Goal: Task Accomplishment & Management: Manage account settings

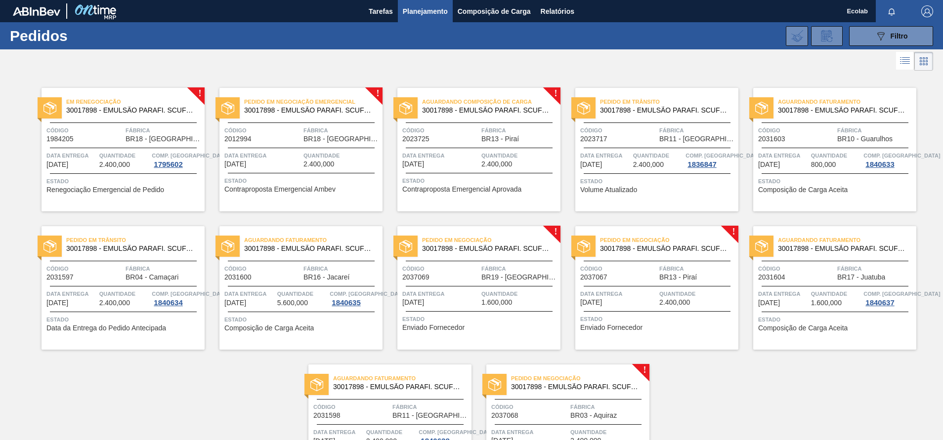
click at [444, 310] on div "Pedido em Negociação 30017898 - EMULSÃO PARAFI. SCUFEX CONCEN. ECOLAB Código 20…" at bounding box center [478, 288] width 163 height 124
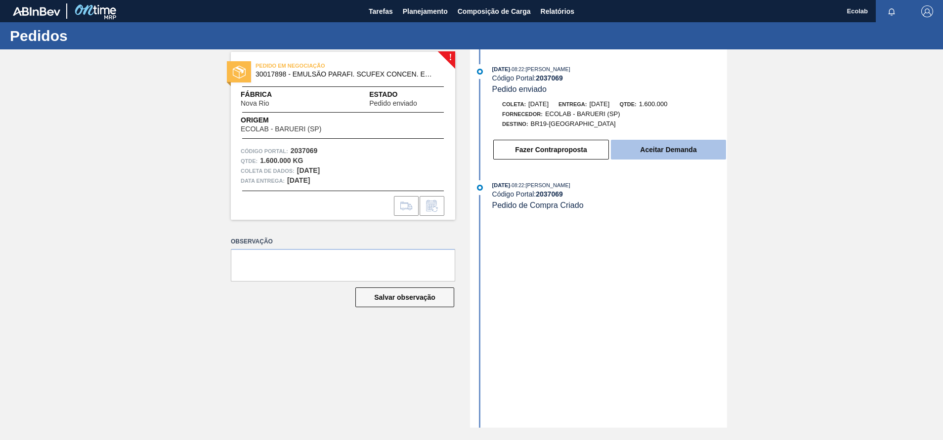
click at [644, 143] on button "Aceitar Demanda" at bounding box center [668, 150] width 115 height 20
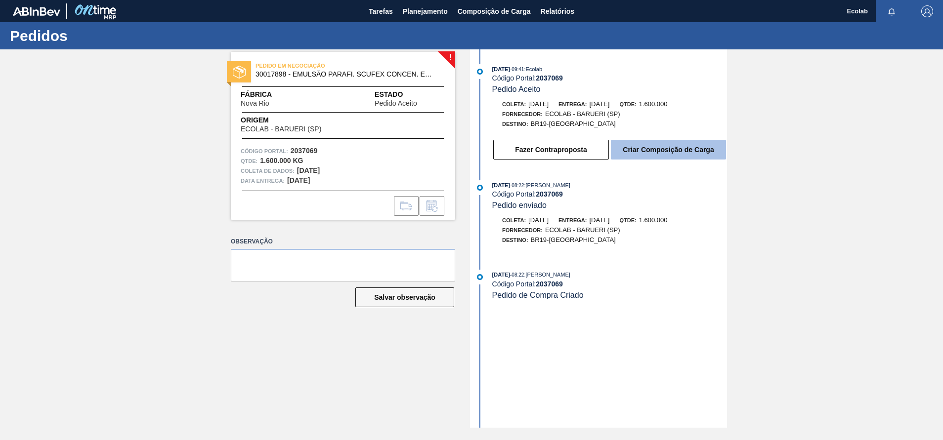
click at [669, 140] on button "Criar Composição de Carga" at bounding box center [668, 150] width 115 height 20
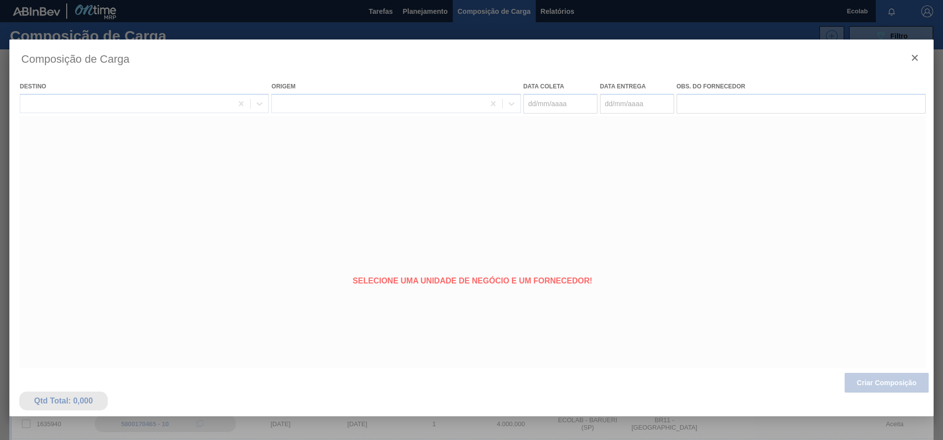
type coleta "[DATE]"
type entrega "[DATE]"
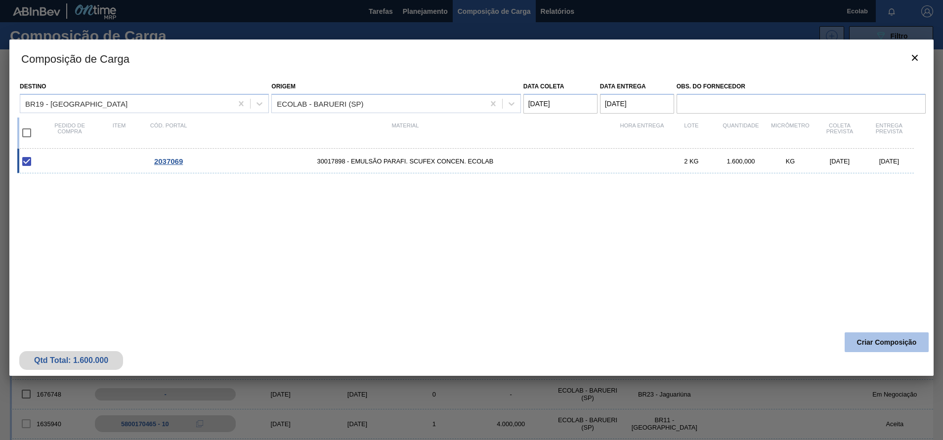
click at [870, 338] on button "Criar Composição" at bounding box center [887, 343] width 84 height 20
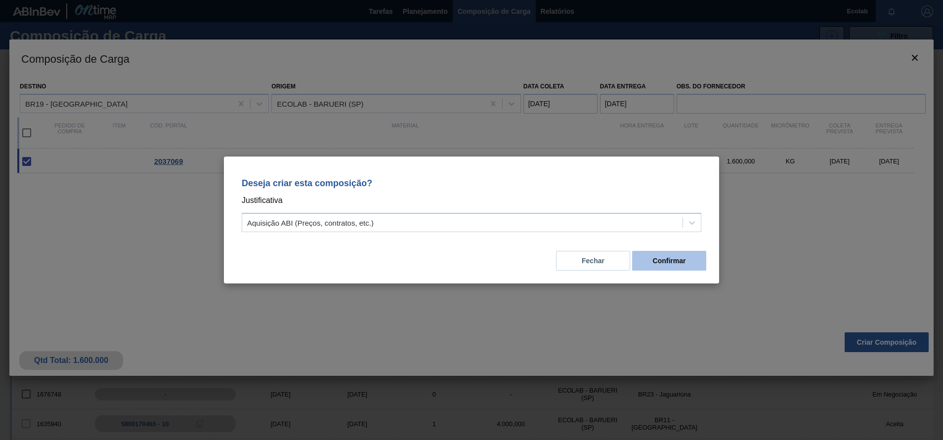
click at [689, 254] on button "Confirmar" at bounding box center [669, 261] width 74 height 20
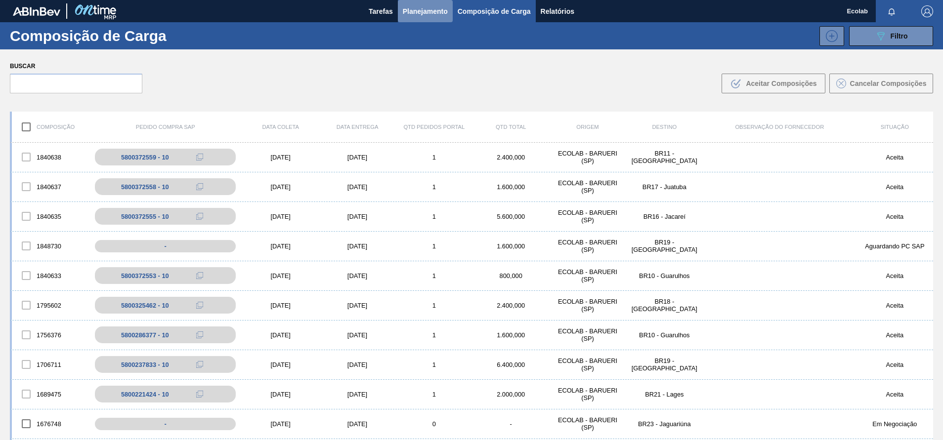
click at [427, 8] on span "Planejamento" at bounding box center [425, 11] width 45 height 12
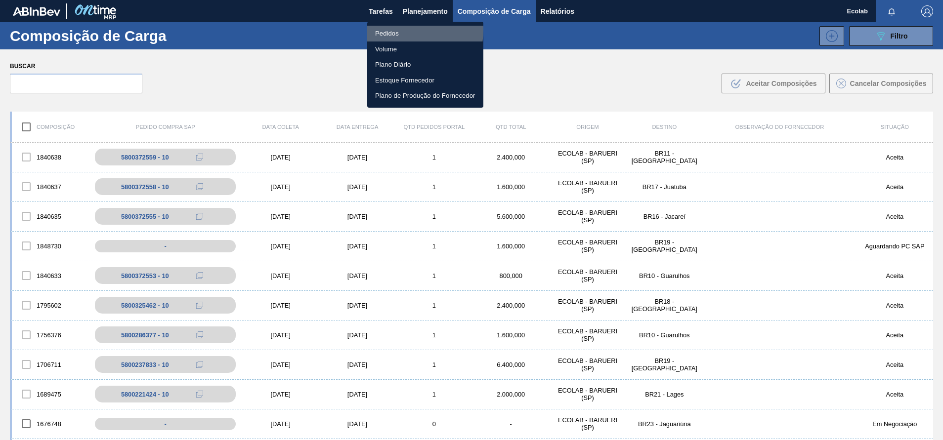
click at [382, 29] on li "Pedidos" at bounding box center [425, 34] width 116 height 16
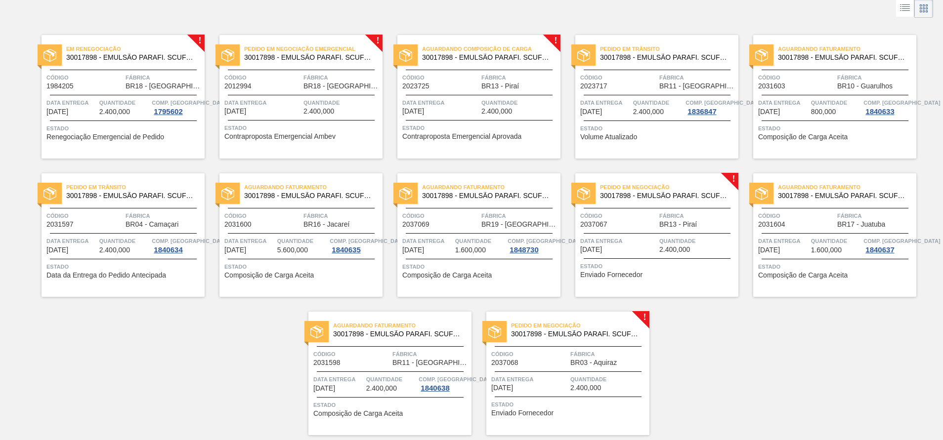
scroll to position [70, 0]
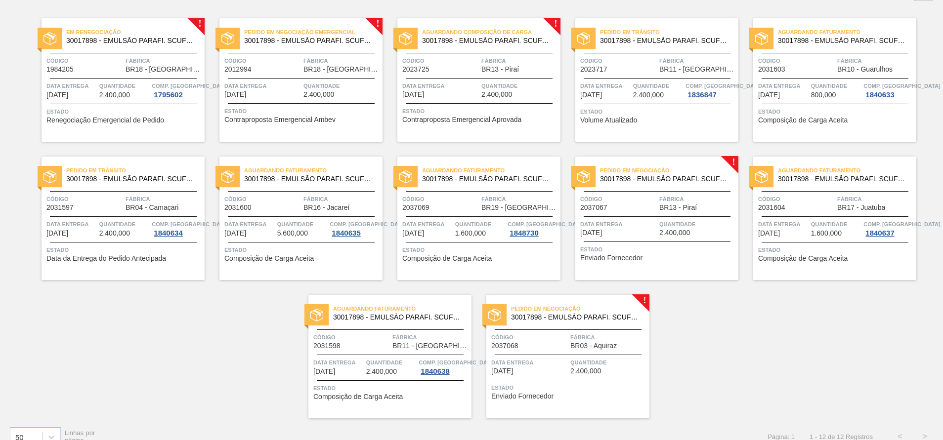
click at [551, 365] on span "Data entrega" at bounding box center [529, 363] width 77 height 10
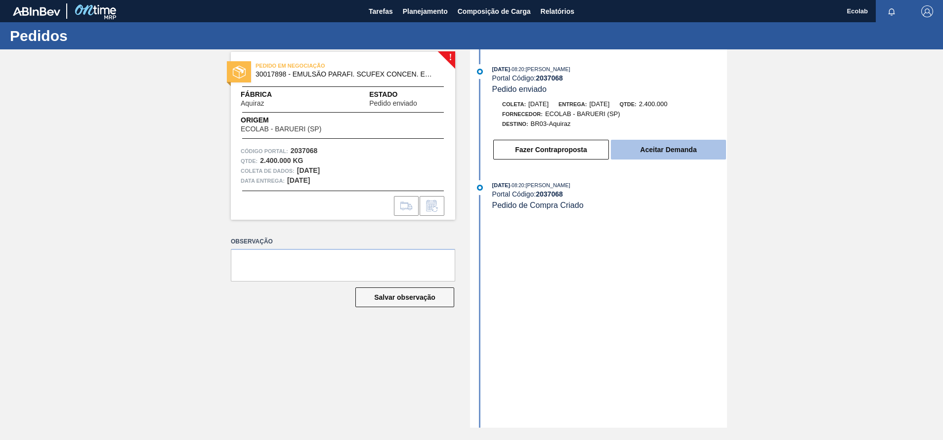
click at [678, 146] on button "Aceitar Demanda" at bounding box center [668, 150] width 115 height 20
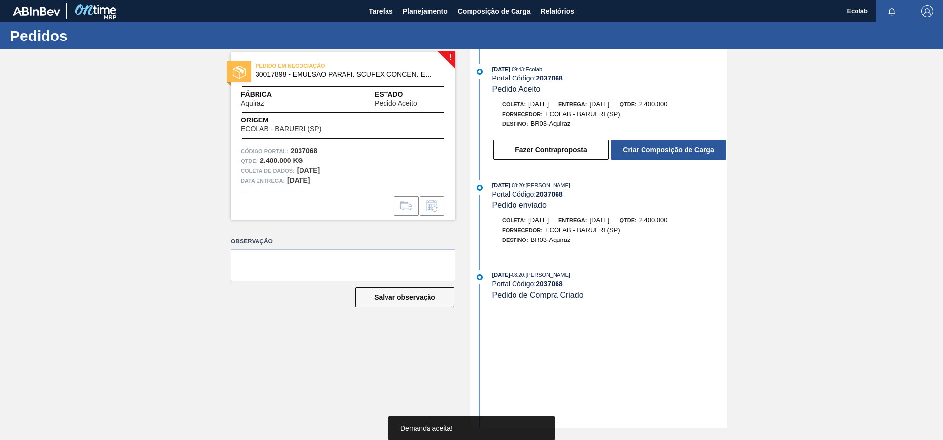
click at [678, 146] on button "Criar Composição de Carga" at bounding box center [668, 150] width 115 height 20
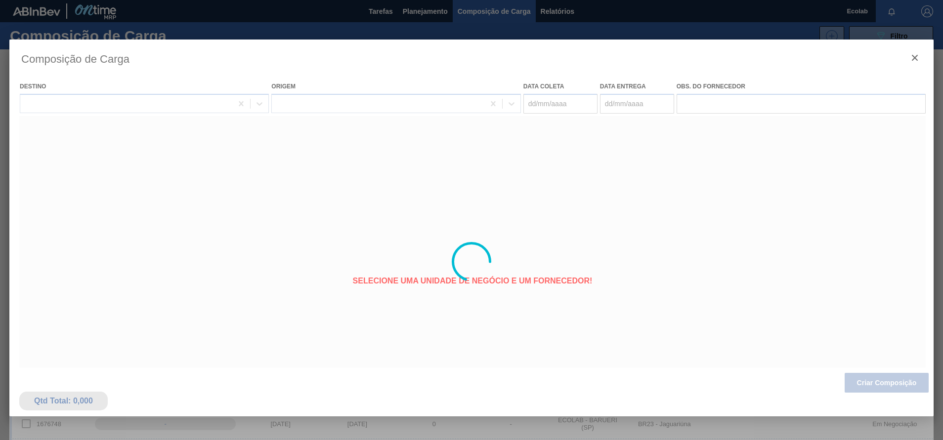
type coleta "[DATE]"
type entrega "[DATE]"
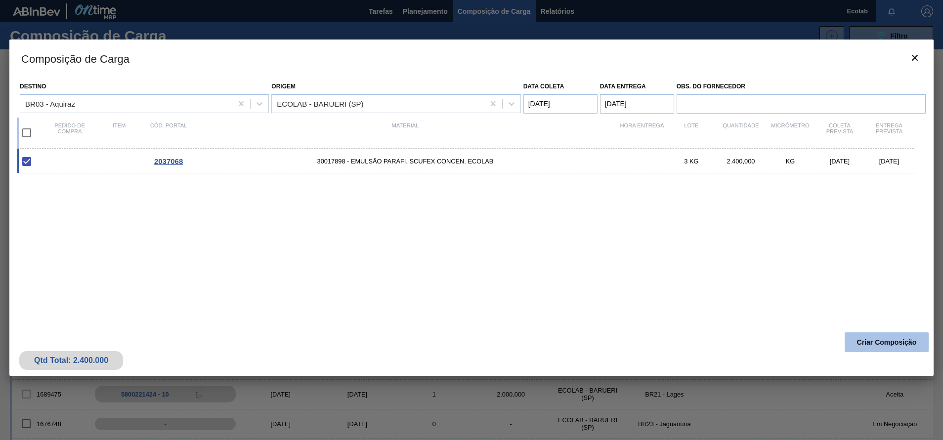
click at [874, 339] on button "Criar Composição" at bounding box center [887, 343] width 84 height 20
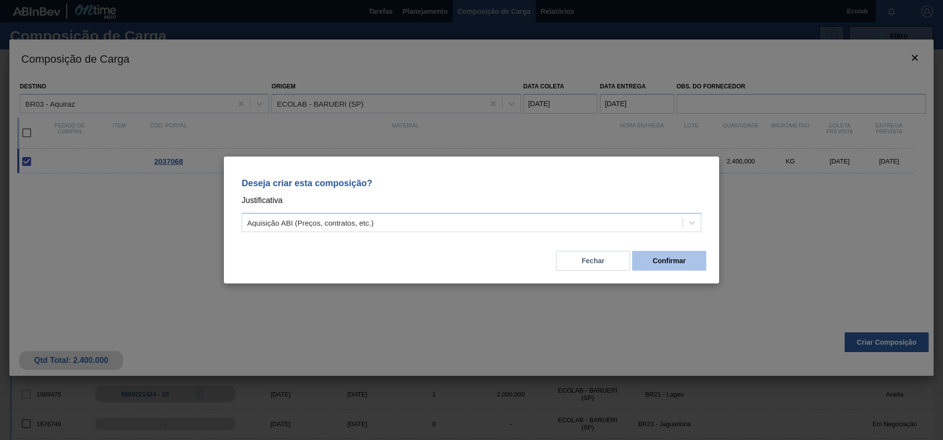
click at [676, 261] on button "Confirmar" at bounding box center [669, 261] width 74 height 20
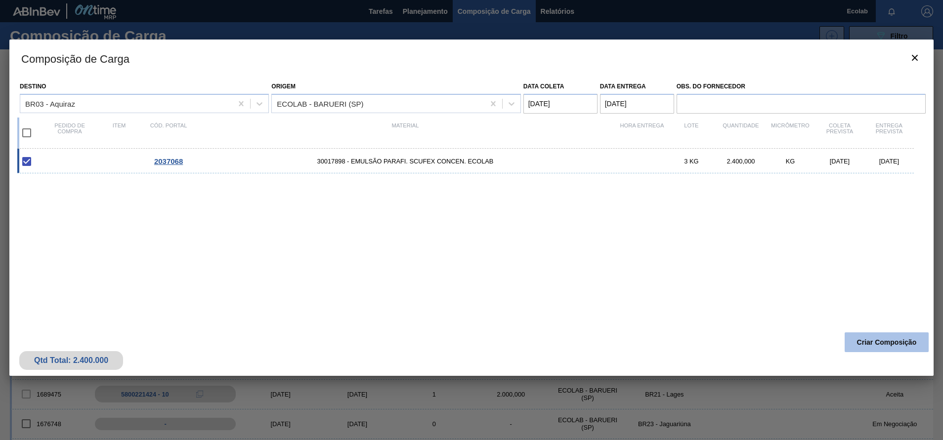
click at [884, 340] on button "Criar Composição" at bounding box center [887, 343] width 84 height 20
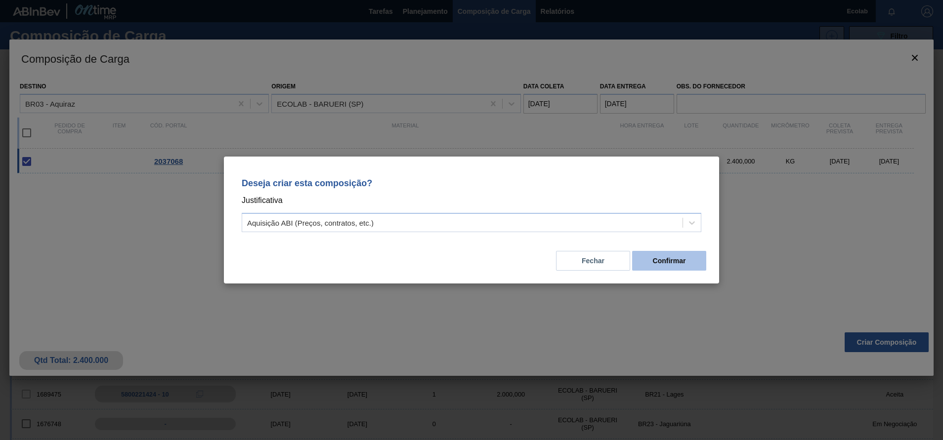
click at [675, 258] on button "Confirmar" at bounding box center [669, 261] width 74 height 20
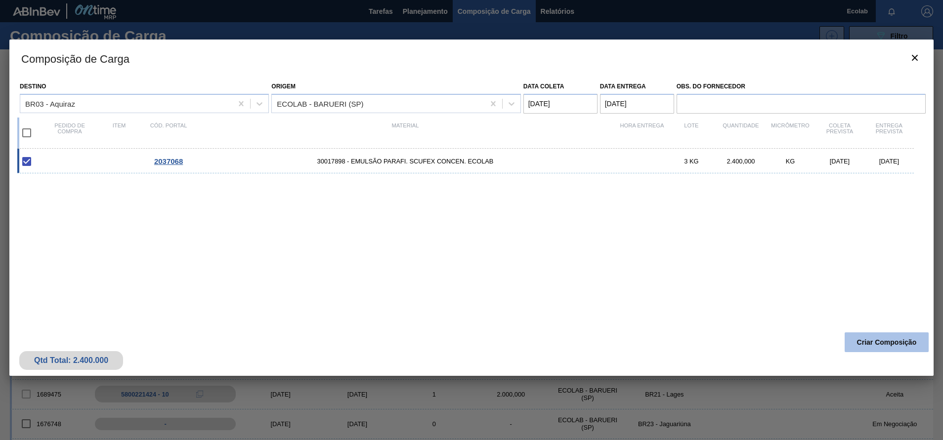
click at [873, 332] on div "Qtd Total: 2.400.000 Criar Composição" at bounding box center [471, 352] width 924 height 48
click at [860, 334] on button "Criar Composição" at bounding box center [887, 343] width 84 height 20
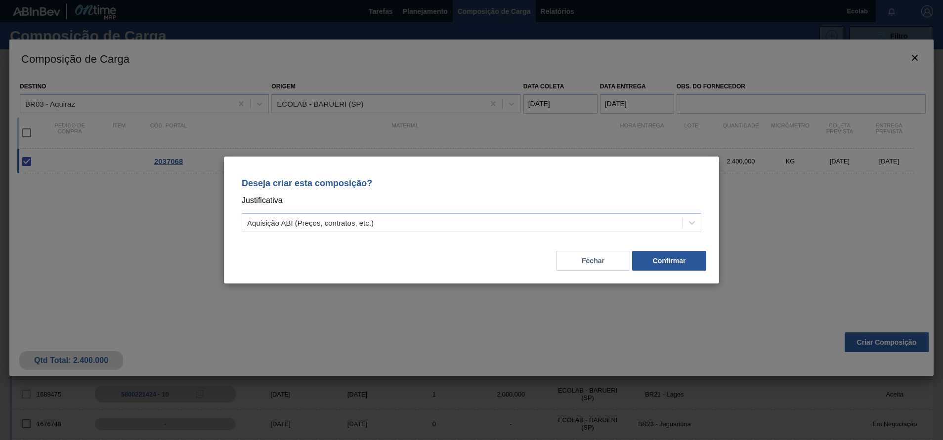
click at [659, 259] on button "Confirmar" at bounding box center [669, 261] width 74 height 20
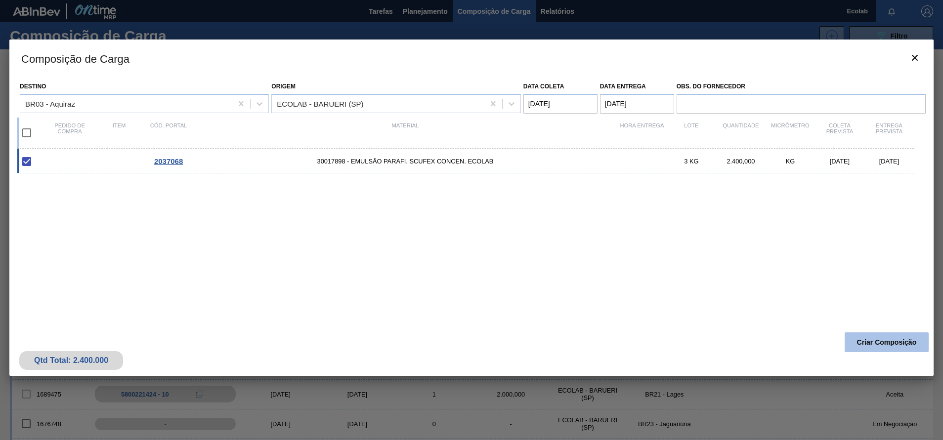
click at [867, 334] on button "Criar Composição" at bounding box center [887, 343] width 84 height 20
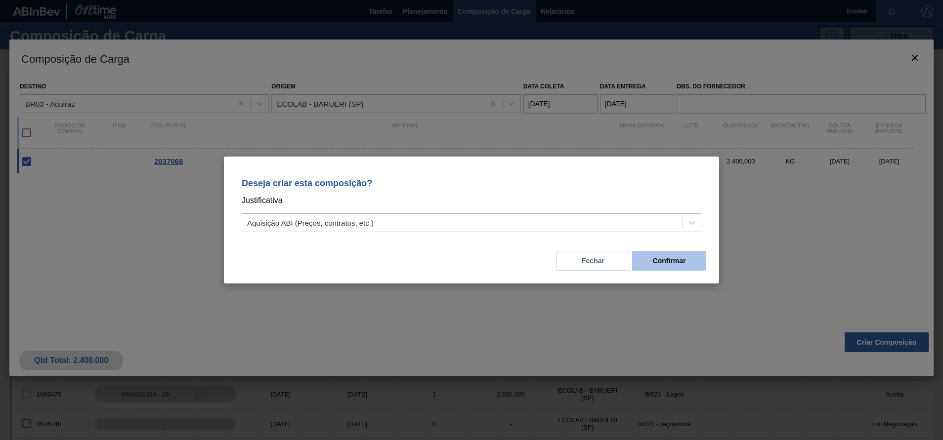
click at [669, 256] on button "Confirmar" at bounding box center [669, 261] width 74 height 20
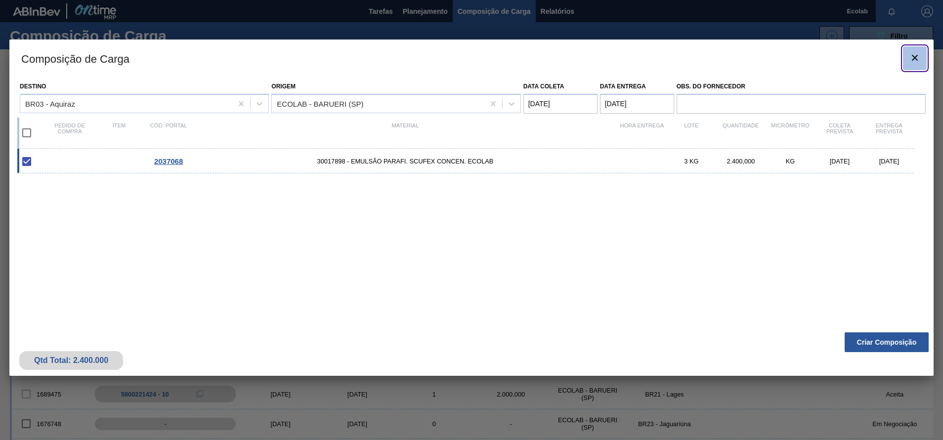
click at [920, 55] on icon "botão de ícone" at bounding box center [915, 58] width 12 height 12
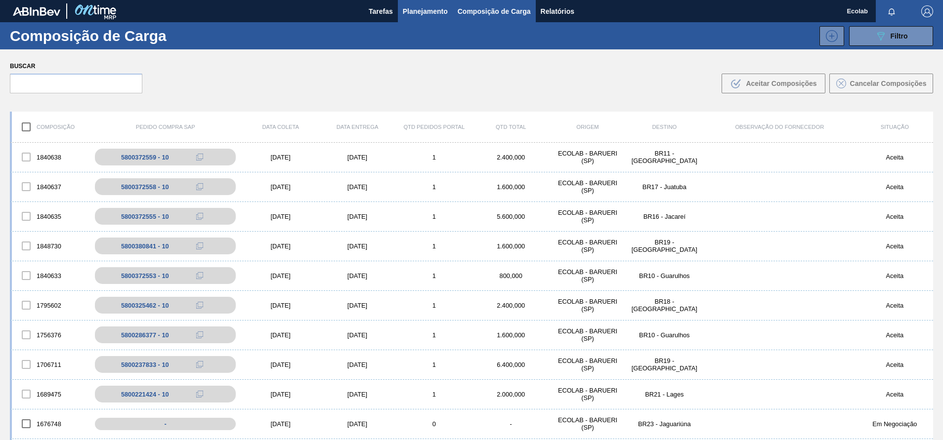
click at [421, 3] on button "Planejamento" at bounding box center [425, 11] width 55 height 22
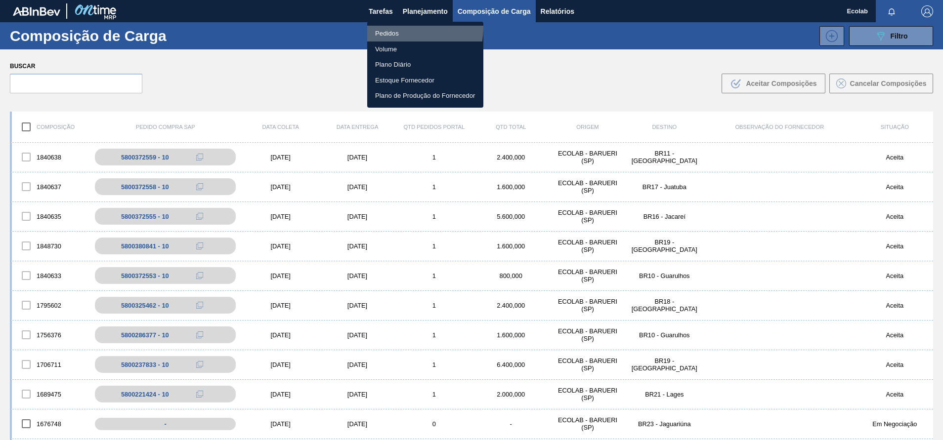
click at [392, 28] on li "Pedidos" at bounding box center [425, 34] width 116 height 16
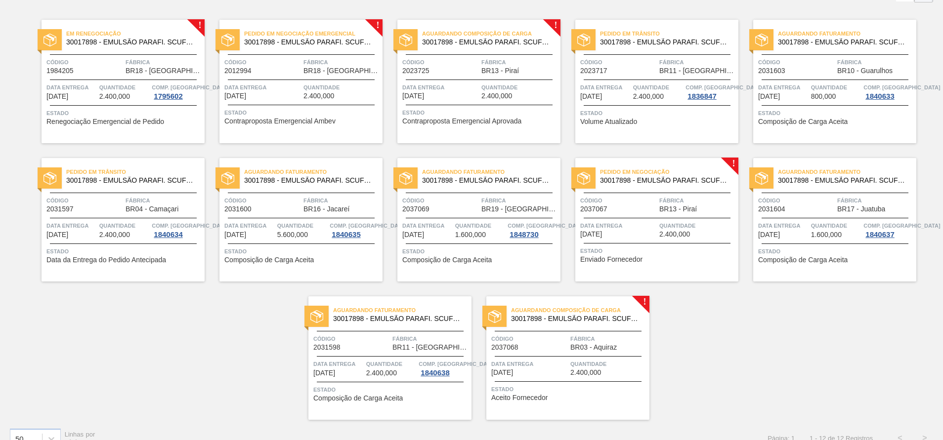
scroll to position [85, 0]
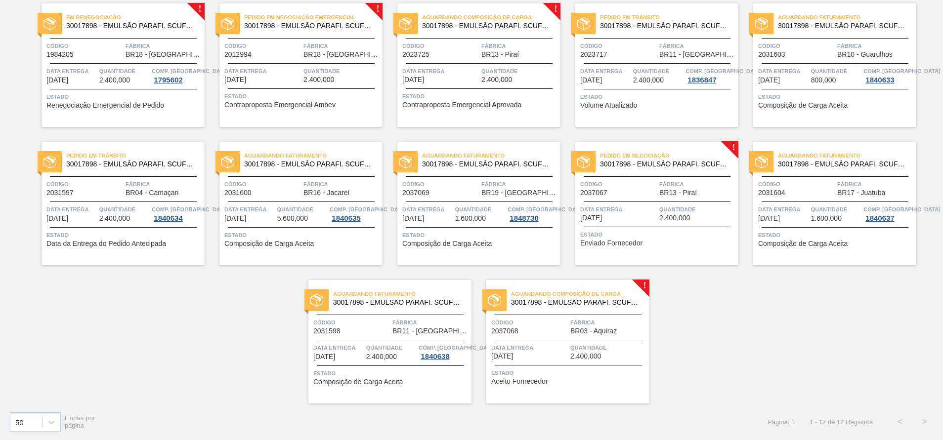
click at [556, 348] on span "Data entrega" at bounding box center [529, 348] width 77 height 10
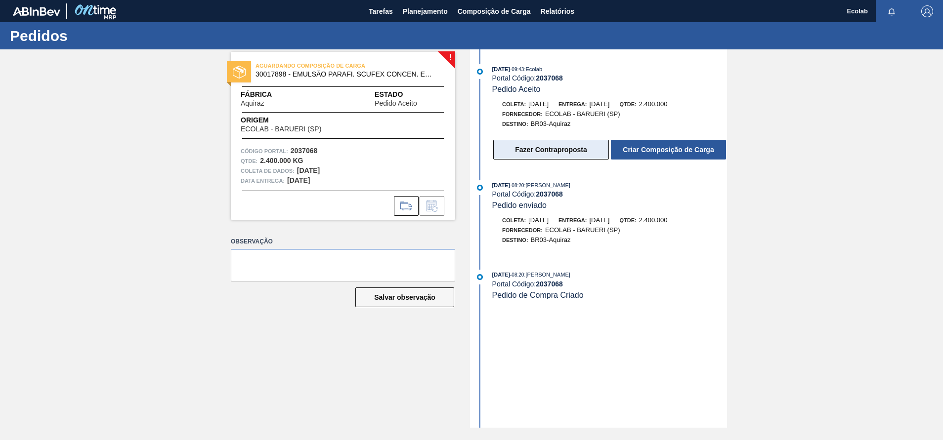
click at [517, 145] on button "Fazer Contraproposta" at bounding box center [551, 150] width 116 height 20
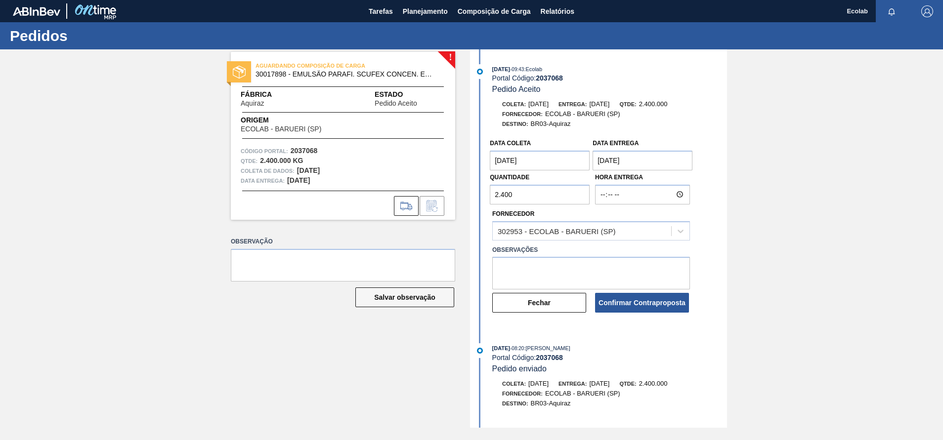
click at [546, 164] on coleta "[DATE]" at bounding box center [540, 161] width 100 height 20
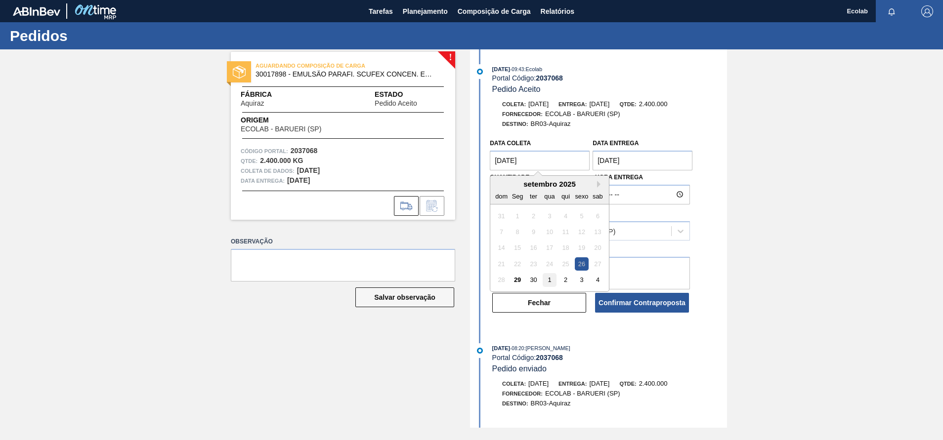
click at [549, 283] on div "1" at bounding box center [549, 279] width 13 height 13
type coleta "[DATE]"
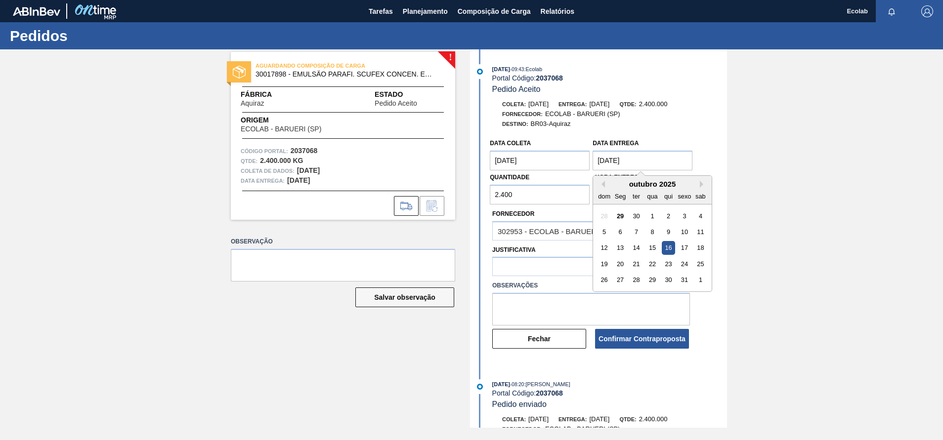
click at [658, 162] on entrega "[DATE]" at bounding box center [643, 161] width 100 height 20
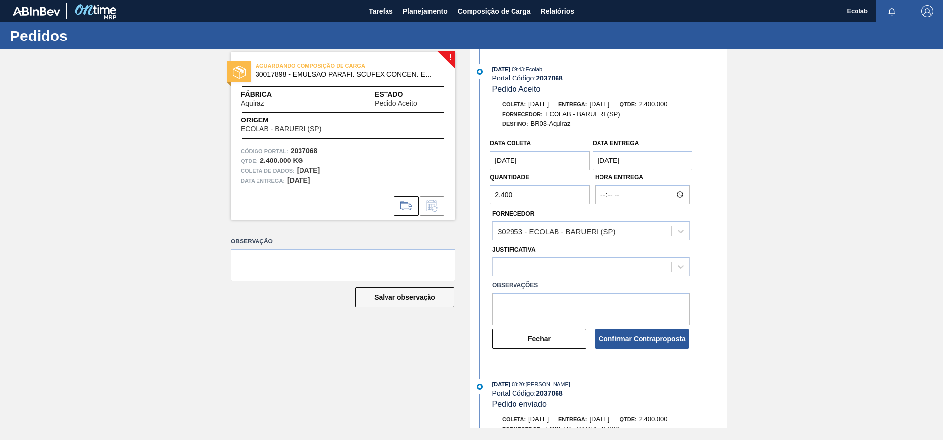
click at [821, 289] on div "! AGUARDANDO COMPOSIÇÃO DE CARGA 30017898 - EMULSÃO PARAFI. SCUFEX CONCEN. ECOL…" at bounding box center [471, 238] width 943 height 379
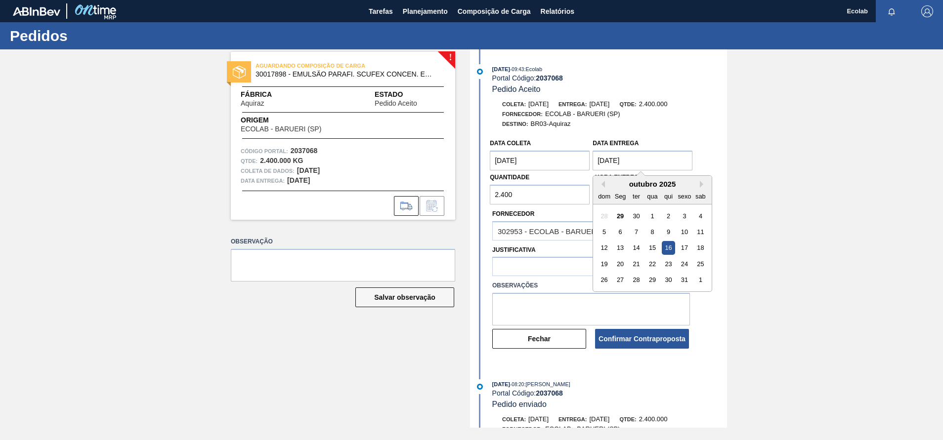
click at [651, 163] on entrega "[DATE]" at bounding box center [643, 161] width 100 height 20
click at [685, 278] on div "31" at bounding box center [684, 279] width 13 height 13
type entrega "[DATE]"
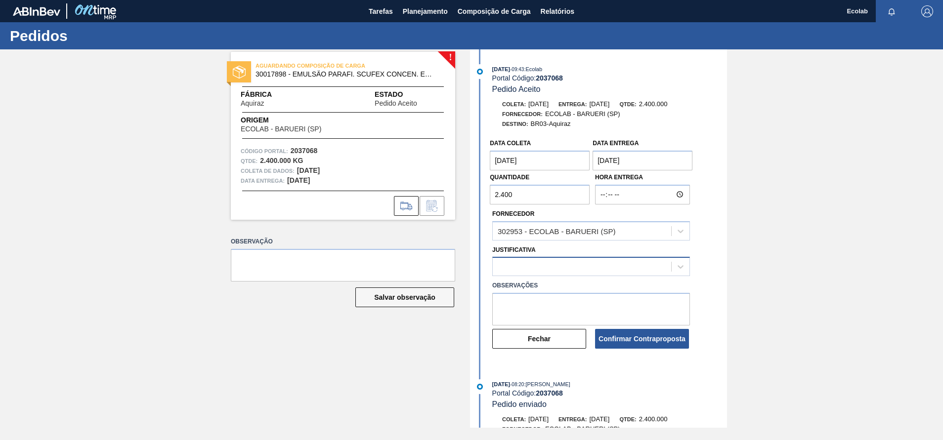
click at [532, 265] on div at bounding box center [582, 267] width 178 height 14
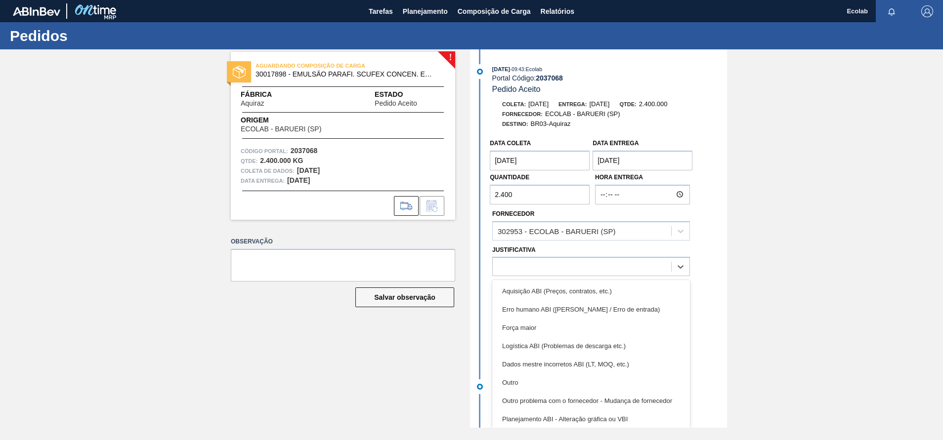
click at [508, 381] on div "Outro" at bounding box center [591, 383] width 198 height 18
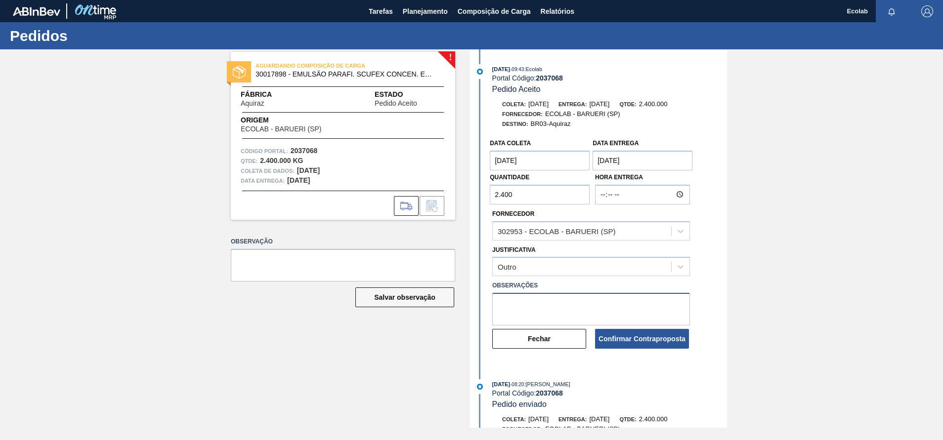
click at [526, 305] on textarea at bounding box center [591, 309] width 198 height 33
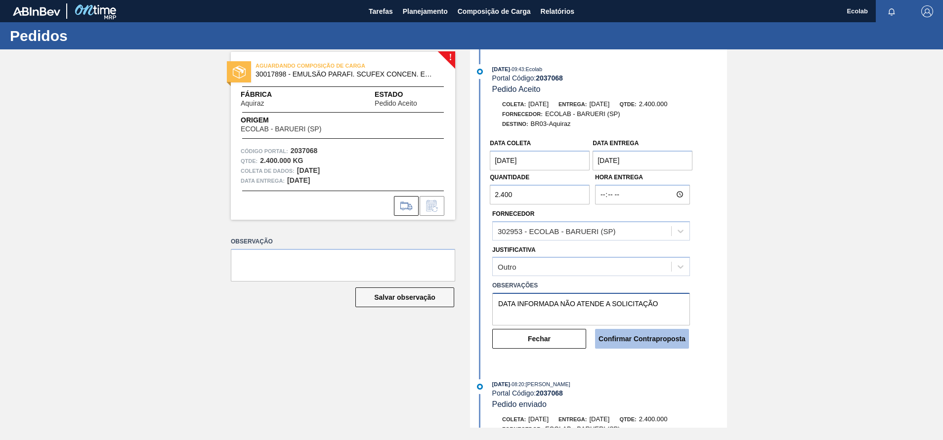
type textarea "DATA INFORMADA NÃO ATENDE A SOLICITAÇÃO"
click at [631, 336] on button "Confirmar Contraproposta" at bounding box center [642, 339] width 94 height 20
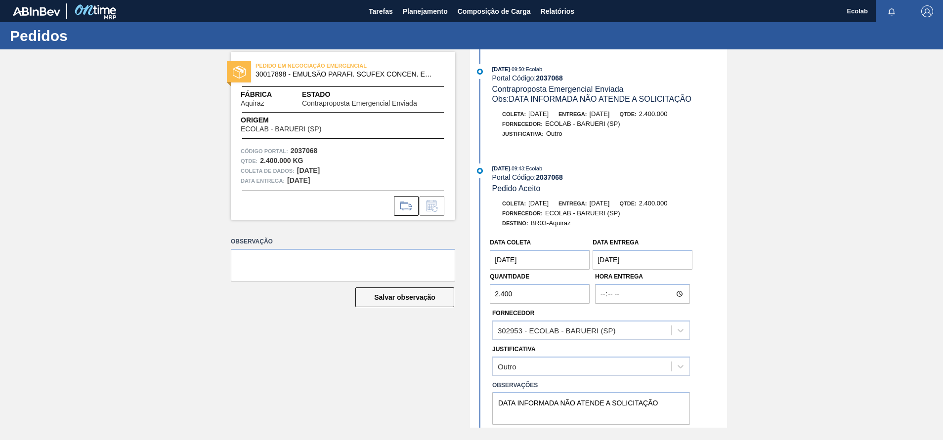
click at [836, 155] on div "PEDIDO EM NEGOCIAÇÃO EMERGENCIAL 30017898 - EMULSÃO PARAFI. SCUFEX CONCEN. ECOL…" at bounding box center [471, 238] width 943 height 379
drag, startPoint x: 313, startPoint y: 313, endPoint x: 311, endPoint y: 308, distance: 5.5
click at [313, 312] on div "Observação Salvar observação" at bounding box center [343, 280] width 224 height 91
click at [412, 10] on span "Planejamento" at bounding box center [425, 11] width 45 height 12
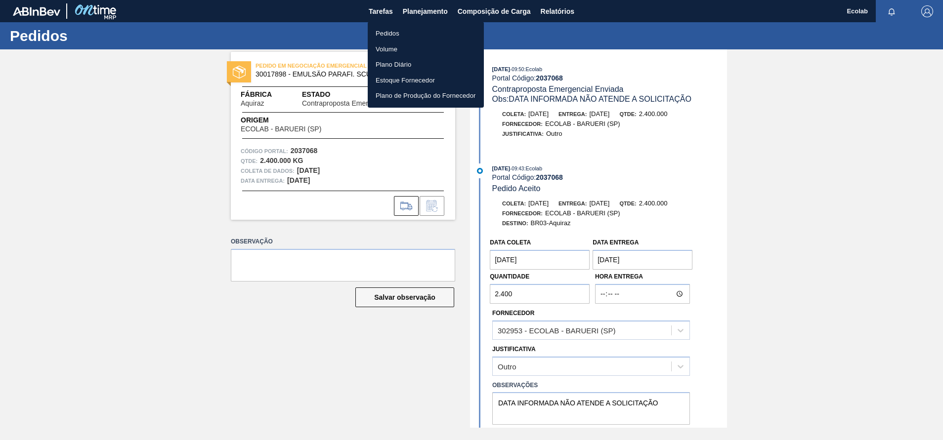
click at [385, 28] on li "Pedidos" at bounding box center [426, 34] width 116 height 16
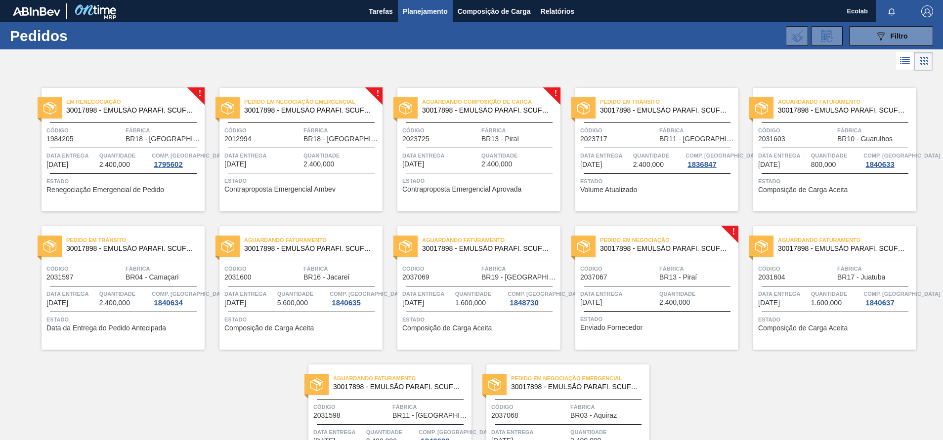
click at [648, 309] on div "Pedido em Negociação 30017898 - EMULSÃO PARAFI. SCUFEX CONCEN. ECOLAB Código 20…" at bounding box center [656, 288] width 163 height 124
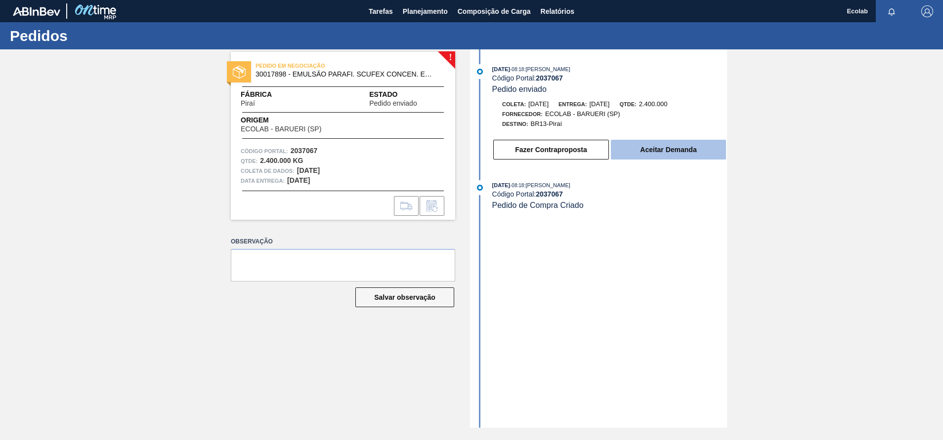
click at [670, 147] on button "Aceitar Demanda" at bounding box center [668, 150] width 115 height 20
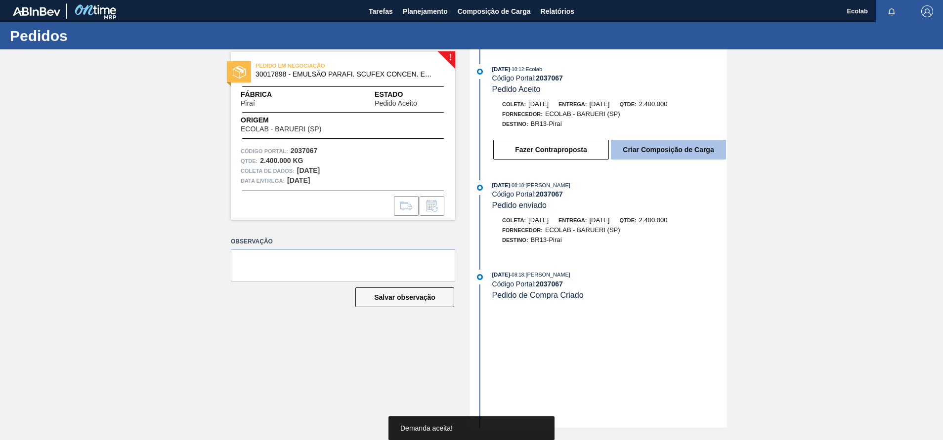
click at [669, 144] on button "Criar Composição de Carga" at bounding box center [668, 150] width 115 height 20
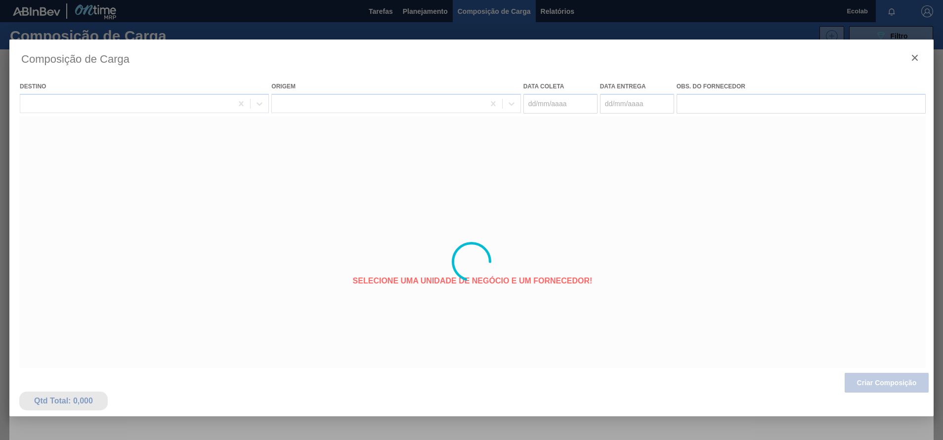
type coleta "[DATE]"
type entrega "[DATE]"
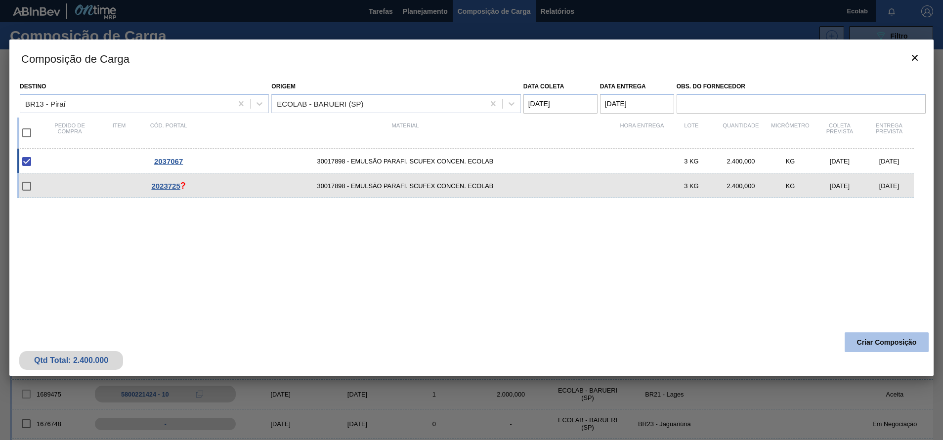
click at [862, 342] on button "Criar Composição" at bounding box center [887, 343] width 84 height 20
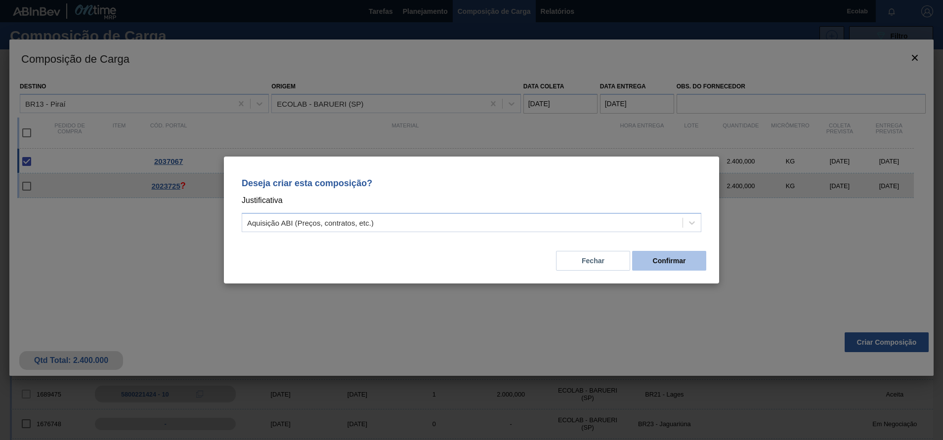
click at [670, 260] on button "Confirmar" at bounding box center [669, 261] width 74 height 20
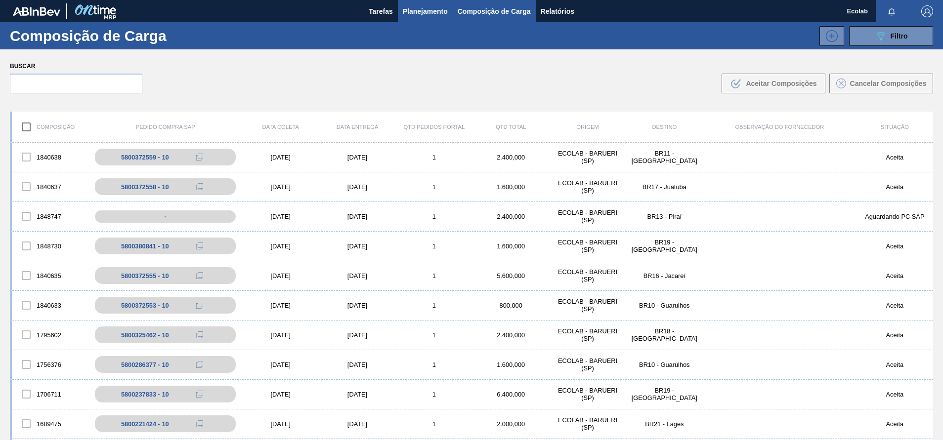
click at [422, 9] on span "Planejamento" at bounding box center [425, 11] width 45 height 12
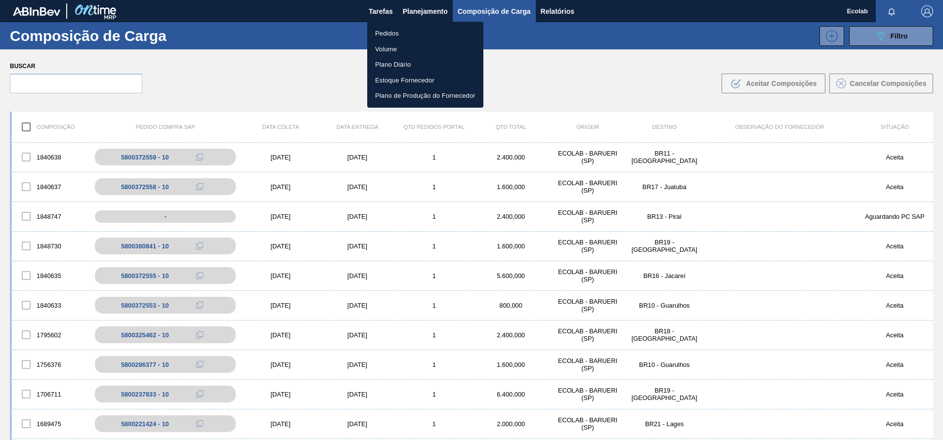
click at [416, 4] on div at bounding box center [471, 220] width 943 height 440
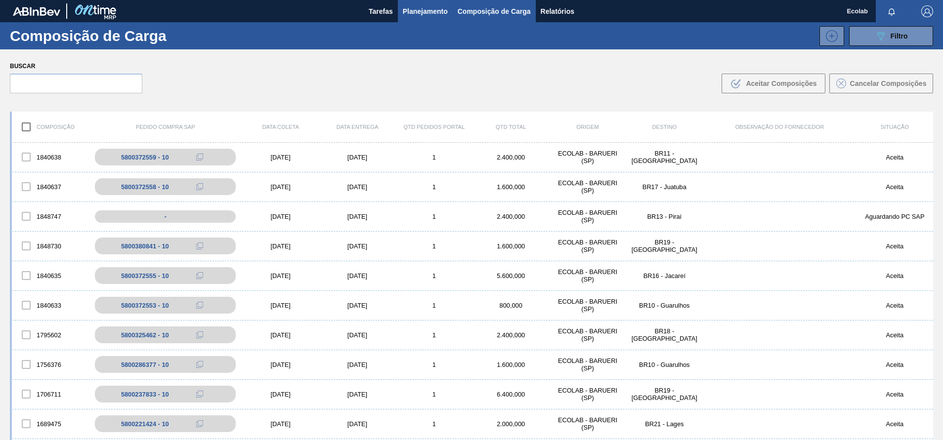
click at [418, 12] on span "Planejamento" at bounding box center [425, 11] width 45 height 12
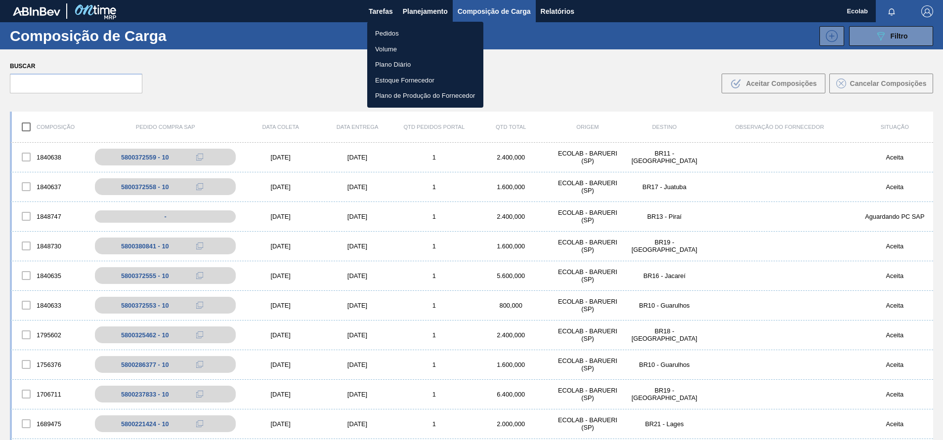
click at [380, 27] on li "Pedidos" at bounding box center [425, 34] width 116 height 16
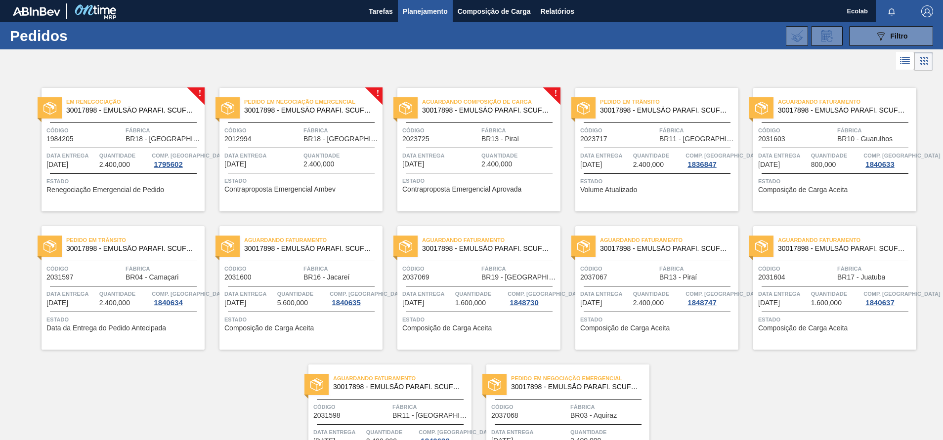
click at [500, 161] on span "2.400,000" at bounding box center [496, 164] width 31 height 7
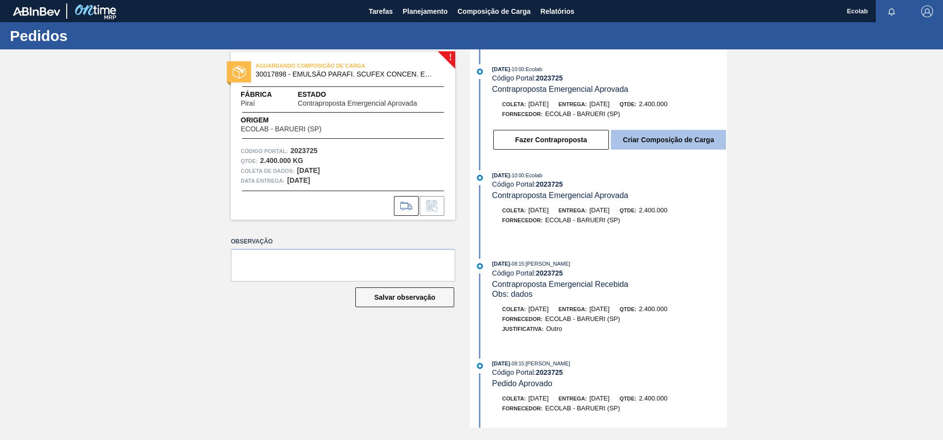
click at [640, 138] on button "Criar Composição de Carga" at bounding box center [668, 140] width 115 height 20
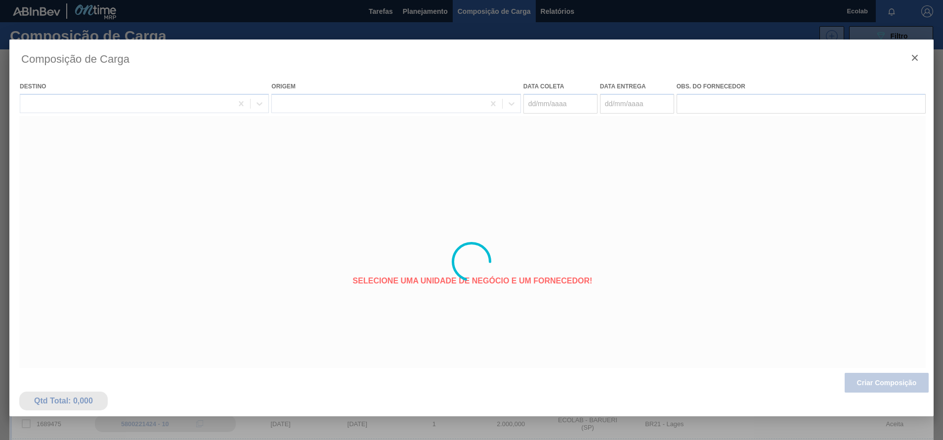
type coleta "[DATE]"
type entrega "[DATE]"
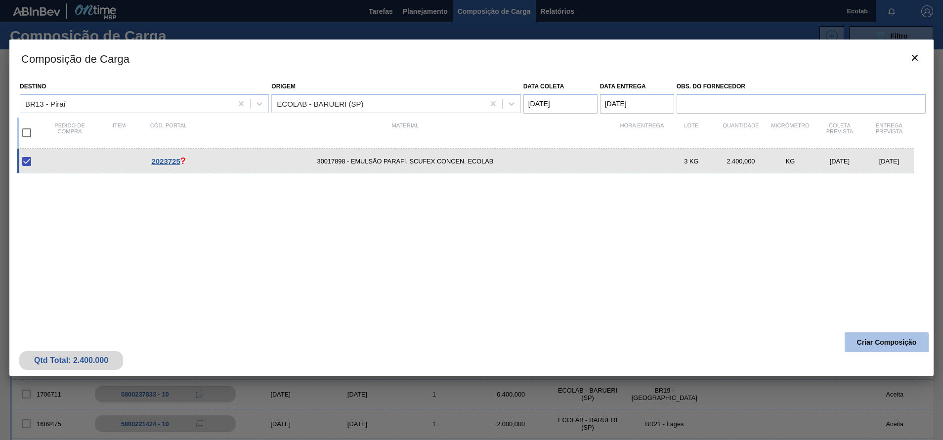
click at [870, 339] on button "Criar Composição" at bounding box center [887, 343] width 84 height 20
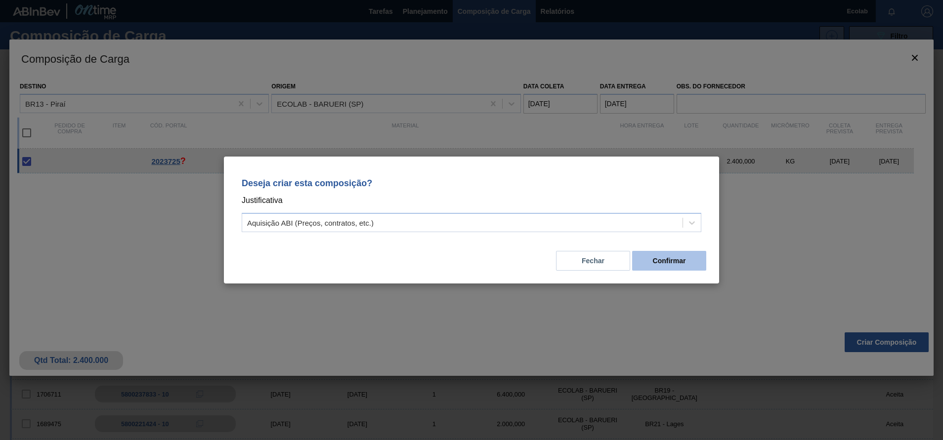
click at [658, 253] on button "Confirmar" at bounding box center [669, 261] width 74 height 20
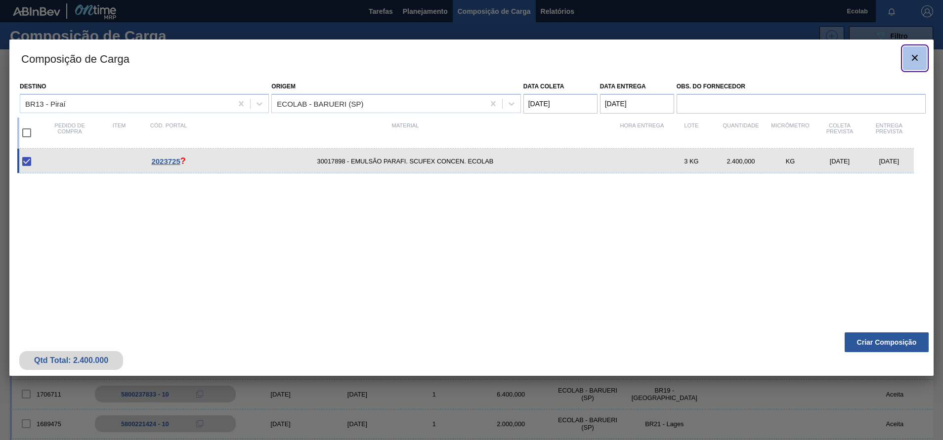
click at [913, 58] on icon "botão de ícone" at bounding box center [915, 58] width 12 height 12
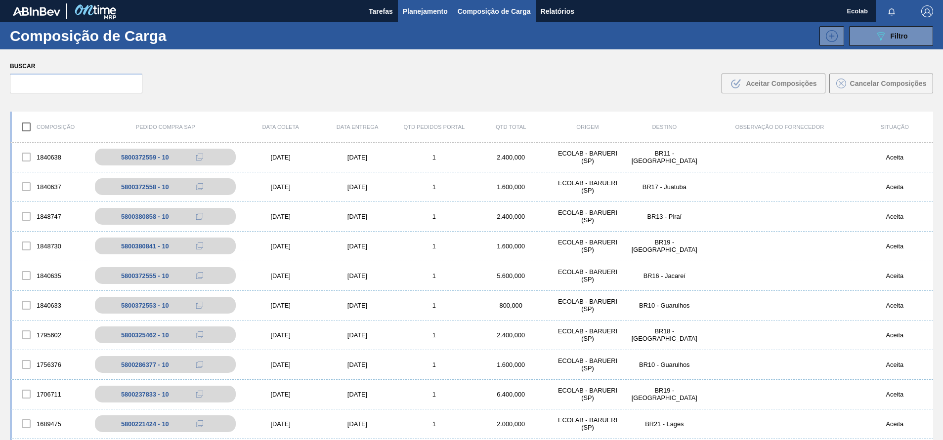
click at [421, 11] on span "Planejamento" at bounding box center [425, 11] width 45 height 12
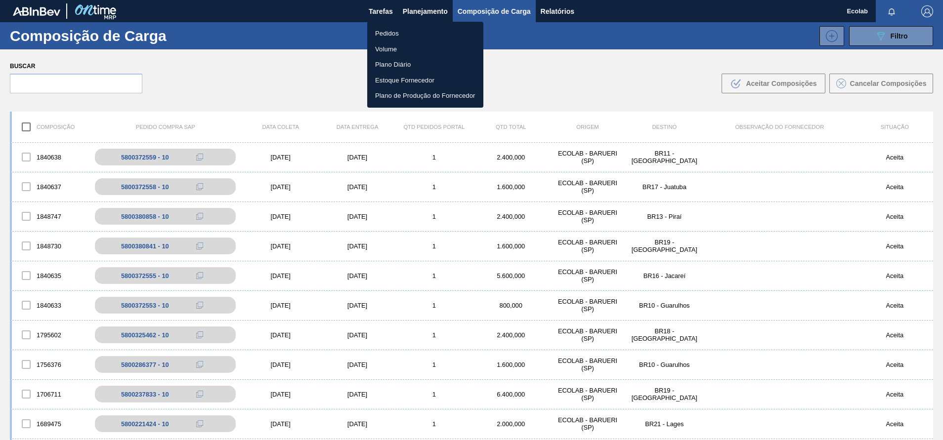
click at [384, 34] on li "Pedidos" at bounding box center [425, 34] width 116 height 16
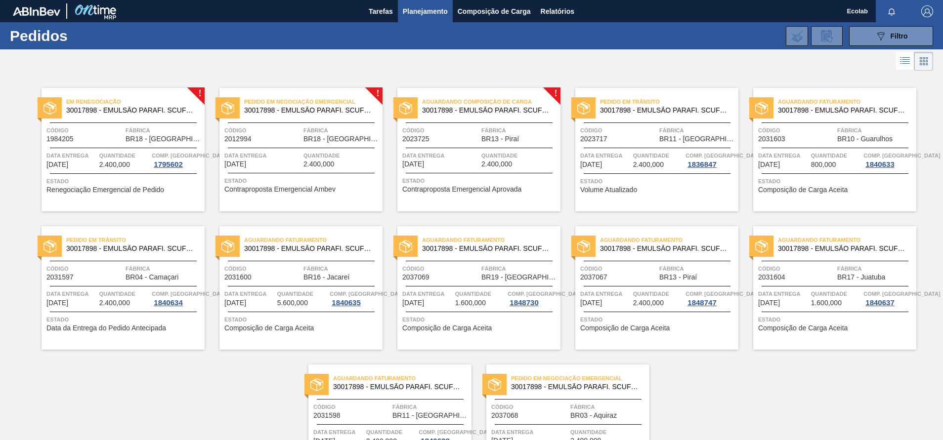
click at [438, 167] on div "Data entrega [DATE]" at bounding box center [440, 159] width 77 height 17
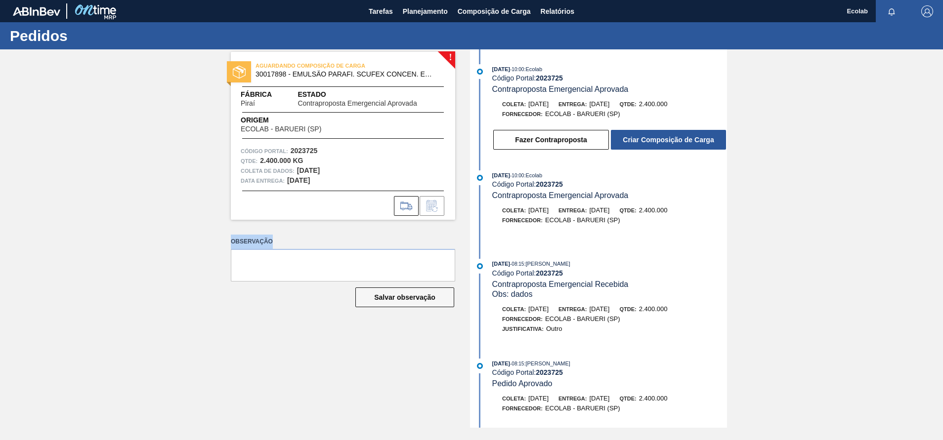
drag, startPoint x: 227, startPoint y: 223, endPoint x: 306, endPoint y: 226, distance: 79.6
click at [306, 226] on div "! AGUARDANDO COMPOSIÇÃO DE CARGA 30017898 - EMULSÃO PARAFI. SCUFEX CONCEN. ECOL…" at bounding box center [335, 238] width 239 height 379
click at [334, 228] on div "! AGUARDANDO COMPOSIÇÃO DE CARGA 30017898 - EMULSÃO PARAFI. SCUFEX CONCEN. ECOL…" at bounding box center [335, 238] width 239 height 379
